Goal: Book appointment/travel/reservation

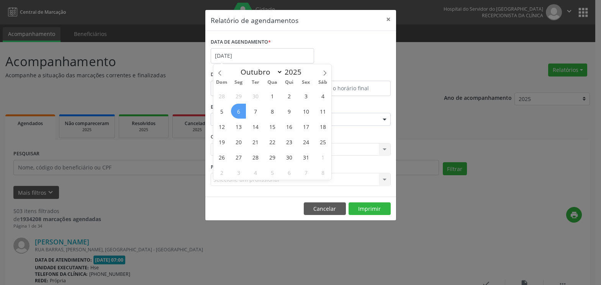
select select "9"
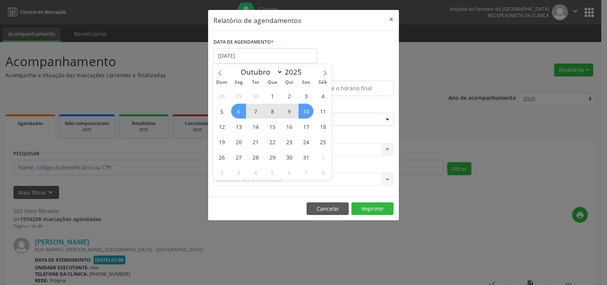
click at [306, 111] on span "10" at bounding box center [305, 111] width 15 height 15
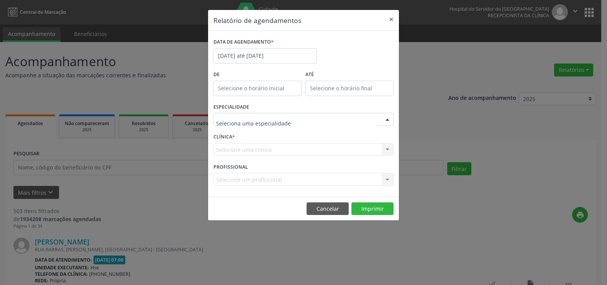
click at [302, 120] on div at bounding box center [303, 119] width 180 height 13
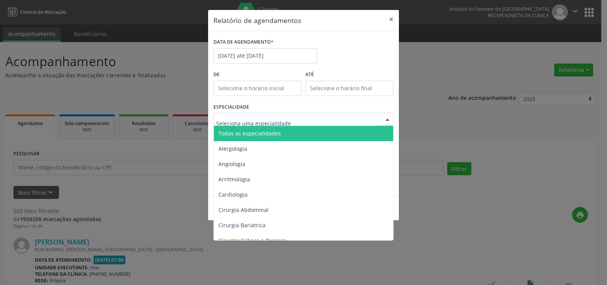
click at [299, 131] on span "Todas as especialidades" at bounding box center [304, 133] width 180 height 15
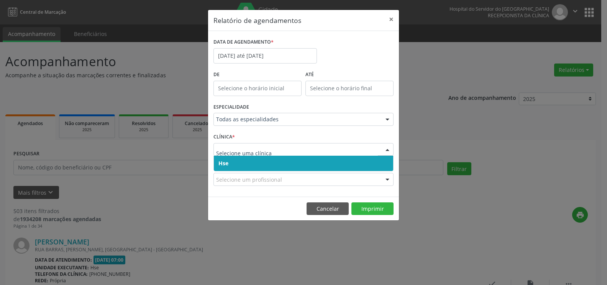
click at [301, 162] on span "Hse" at bounding box center [303, 163] width 179 height 15
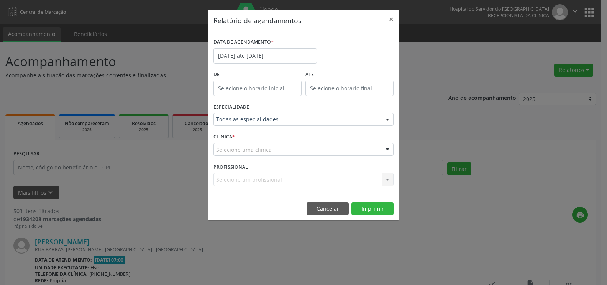
click at [300, 152] on div "Selecione uma clínica" at bounding box center [303, 149] width 180 height 13
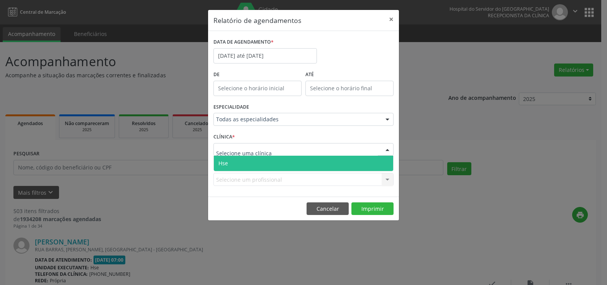
click at [300, 161] on span "Hse" at bounding box center [303, 163] width 179 height 15
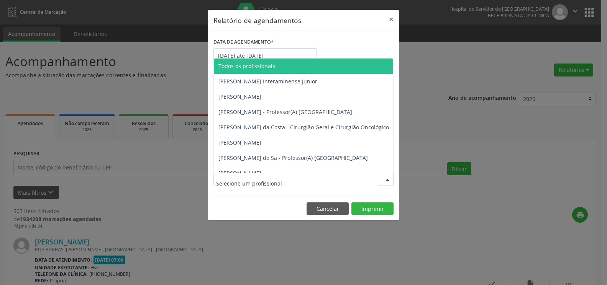
click at [289, 181] on div at bounding box center [303, 179] width 180 height 13
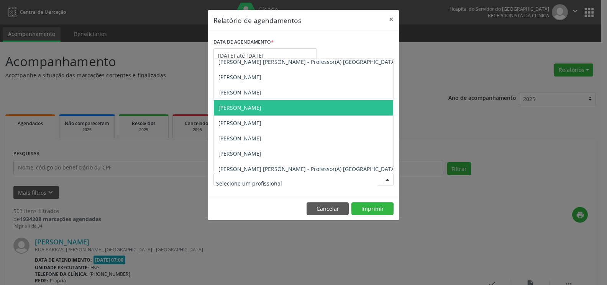
scroll to position [345, 0]
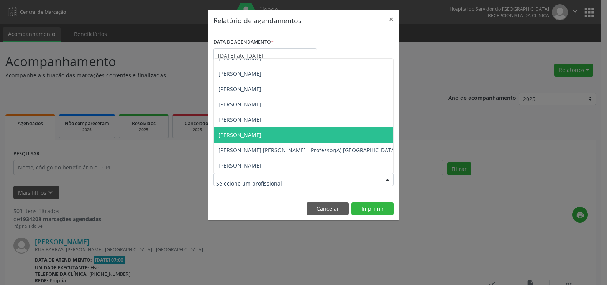
click at [261, 132] on span "[PERSON_NAME]" at bounding box center [239, 134] width 43 height 7
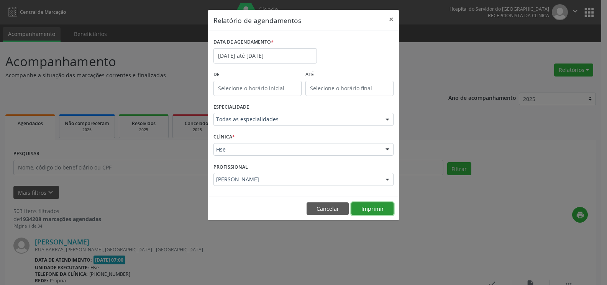
click at [360, 212] on button "Imprimir" at bounding box center [372, 209] width 42 height 13
